Goal: Check status: Check status

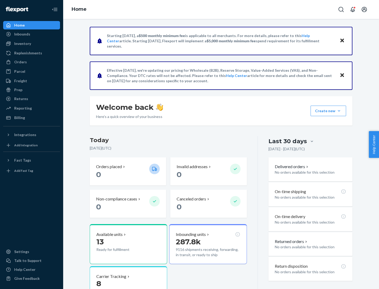
click at [339, 111] on button "Create new Create new inbound Create new order Create new product" at bounding box center [328, 111] width 36 height 11
click at [22, 34] on div "Inbounds" at bounding box center [22, 34] width 16 height 5
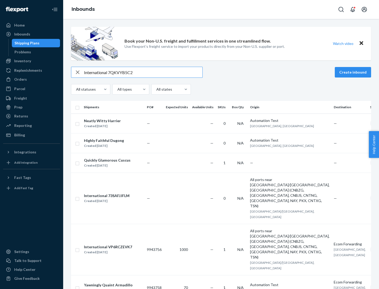
type input "International 7QKVYB5C29"
click at [117, 124] on div "Created [DATE]" at bounding box center [102, 126] width 37 height 5
